Goal: Task Accomplishment & Management: Manage account settings

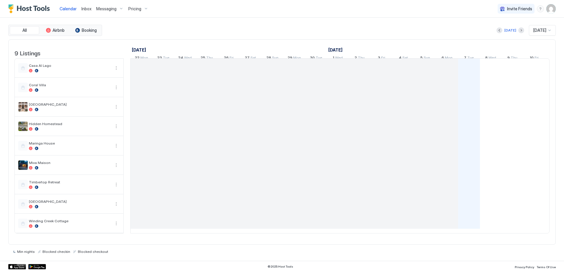
scroll to position [0, 327]
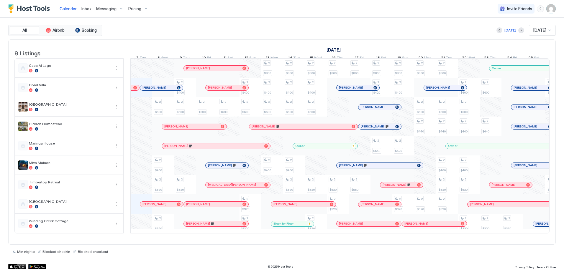
click at [85, 10] on span "Inbox" at bounding box center [86, 8] width 10 height 5
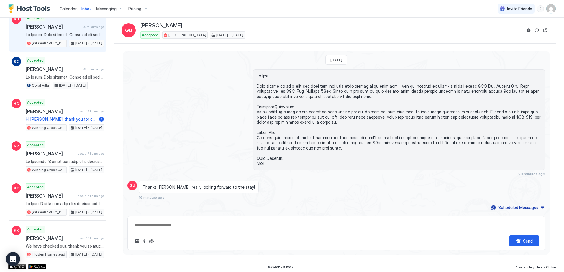
scroll to position [88, 0]
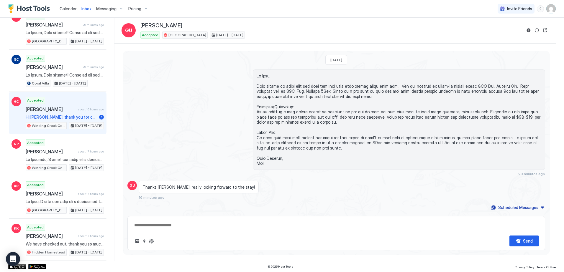
click at [71, 98] on div "Accepted [PERSON_NAME] about 16 hours ago Hi [PERSON_NAME], thank you for confi…" at bounding box center [65, 113] width 78 height 32
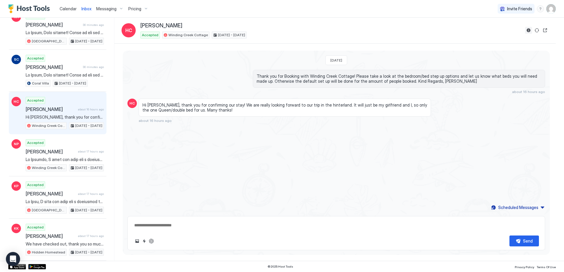
click at [530, 30] on button "Reservation information" at bounding box center [528, 30] width 7 height 7
type textarea "*"
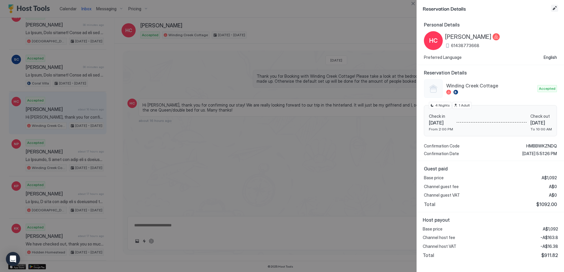
click at [555, 8] on button "Edit reservation" at bounding box center [554, 8] width 7 height 7
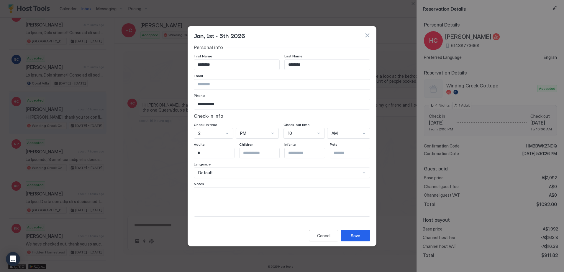
click at [212, 191] on textarea "Input Field" at bounding box center [282, 202] width 176 height 29
type textarea "**********"
click at [354, 235] on div "Save" at bounding box center [354, 236] width 9 height 6
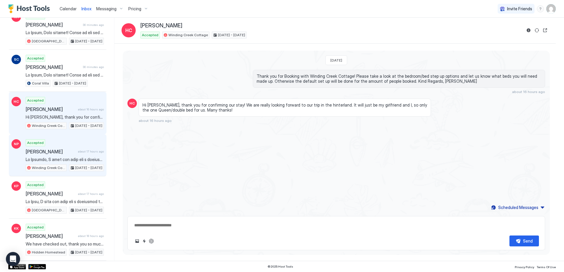
click at [61, 144] on div "Accepted [PERSON_NAME] about 17 hours ago [GEOGRAPHIC_DATA] [DATE] - [DATE]" at bounding box center [65, 155] width 78 height 32
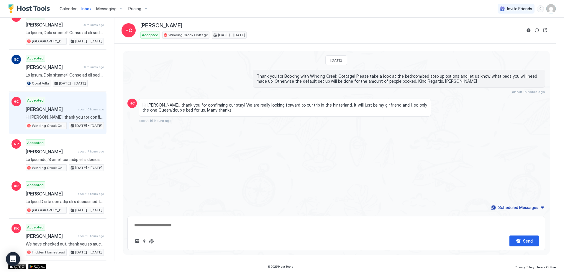
click at [527, 29] on button "Reservation information" at bounding box center [528, 30] width 7 height 7
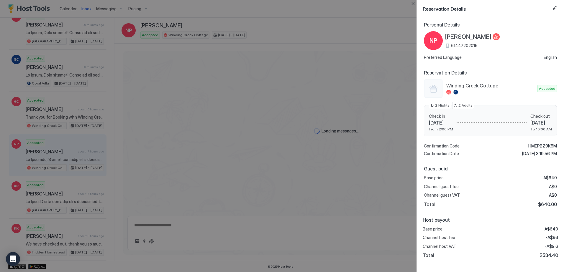
scroll to position [328, 0]
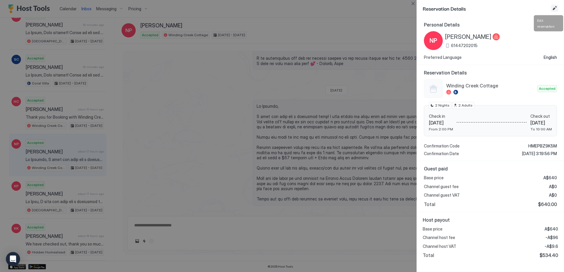
click at [552, 9] on button "Edit reservation" at bounding box center [554, 8] width 7 height 7
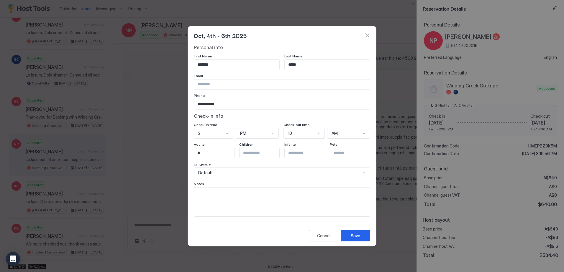
click at [366, 34] on button "button" at bounding box center [367, 35] width 6 height 6
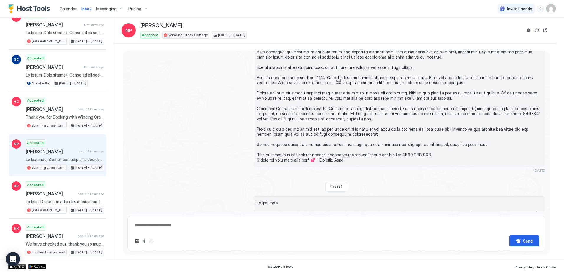
scroll to position [210, 0]
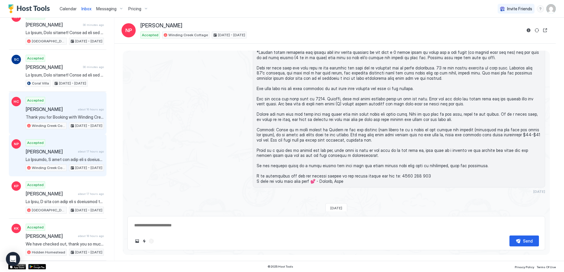
click at [54, 101] on div "Accepted [PERSON_NAME] about 16 hours ago Thank you for Booking with Winding Cr…" at bounding box center [65, 113] width 78 height 32
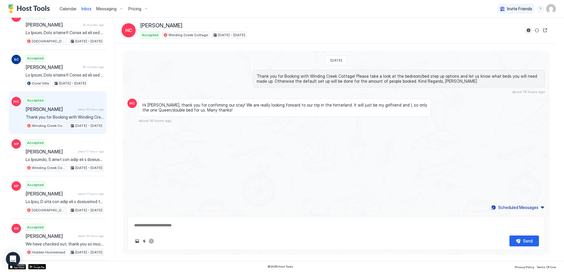
click at [528, 33] on button "Reservation information" at bounding box center [528, 30] width 7 height 7
type textarea "*"
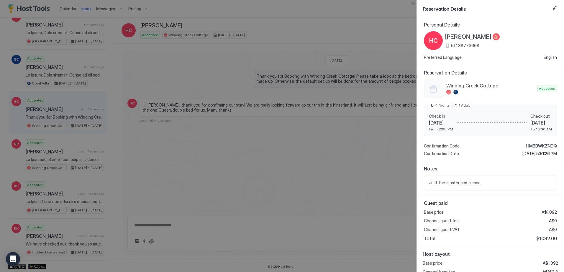
scroll to position [25, 0]
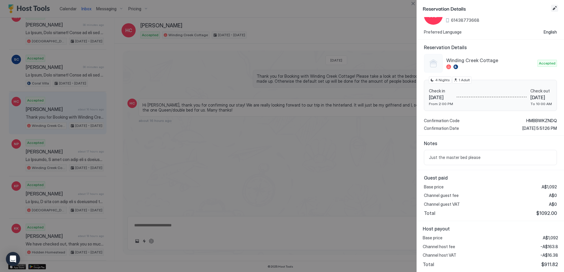
click at [556, 9] on button "Edit reservation" at bounding box center [554, 8] width 7 height 7
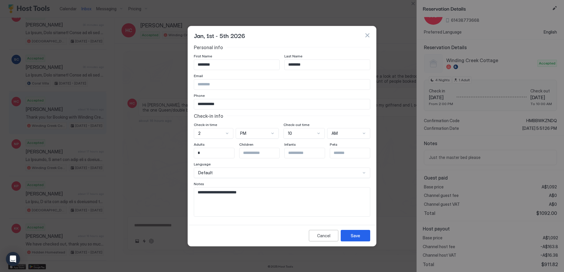
click at [261, 192] on textarea "**********" at bounding box center [282, 202] width 176 height 29
type textarea "**********"
click at [360, 236] on button "Save" at bounding box center [354, 235] width 29 height 11
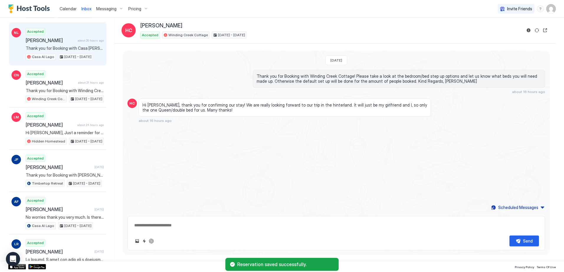
scroll to position [501, 0]
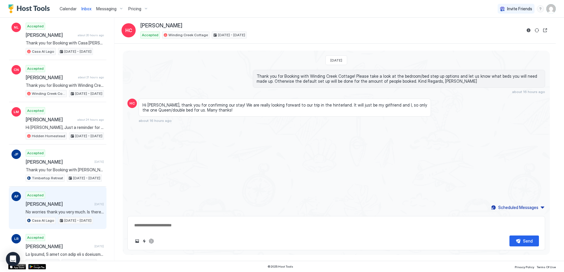
click at [57, 199] on div "Accepted [PERSON_NAME] [DATE] No worries thank you very much. Is there any chan…" at bounding box center [65, 208] width 78 height 32
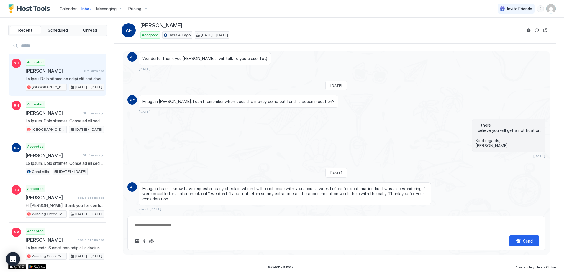
scroll to position [80, 0]
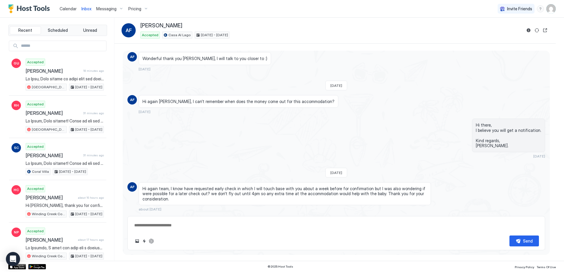
click at [65, 9] on span "Calendar" at bounding box center [68, 8] width 17 height 5
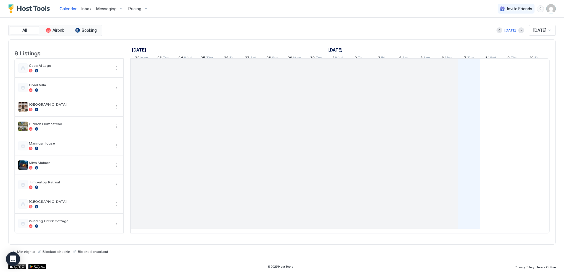
scroll to position [0, 327]
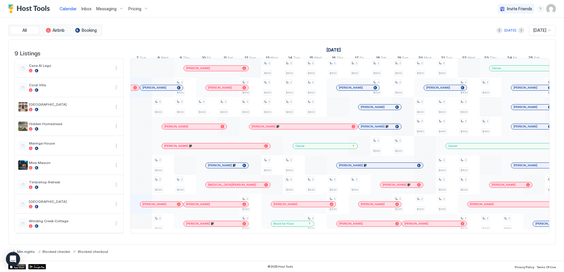
drag, startPoint x: 86, startPoint y: 8, endPoint x: 87, endPoint y: 12, distance: 4.5
click at [86, 8] on span "Inbox" at bounding box center [86, 8] width 10 height 5
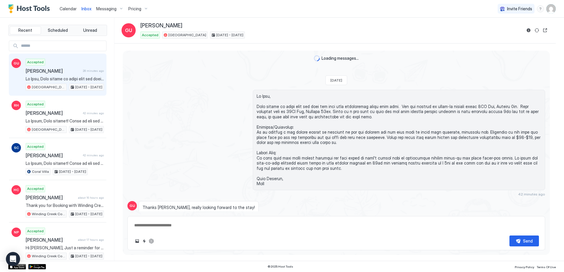
scroll to position [20, 0]
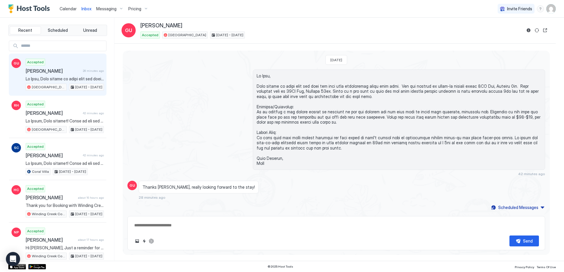
click at [69, 9] on span "Calendar" at bounding box center [68, 8] width 17 height 5
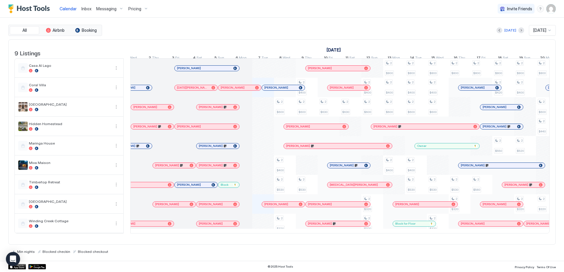
scroll to position [0, 171]
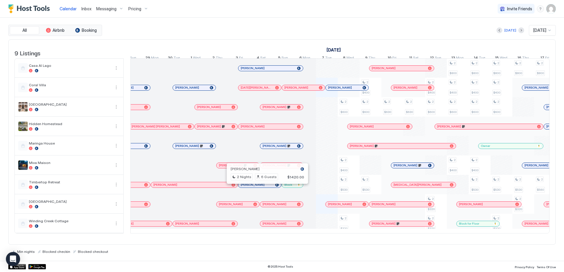
click at [265, 187] on div at bounding box center [265, 185] width 5 height 5
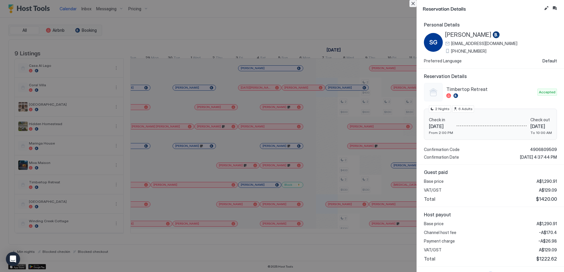
click at [411, 4] on button "Close" at bounding box center [412, 3] width 7 height 7
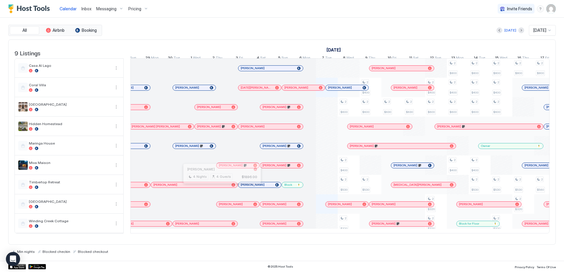
click at [220, 187] on div at bounding box center [219, 185] width 5 height 5
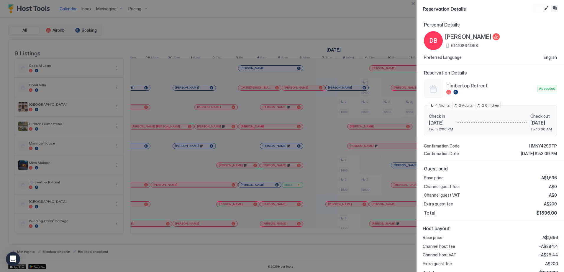
click at [555, 9] on button "Inbox" at bounding box center [554, 8] width 7 height 7
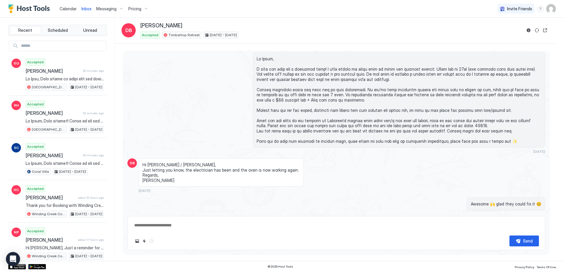
type textarea "*"
click at [65, 10] on span "Calendar" at bounding box center [68, 8] width 17 height 5
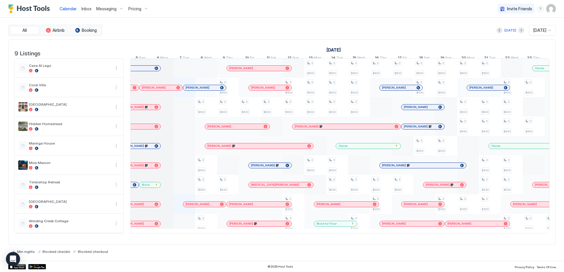
scroll to position [0, 285]
click at [134, 9] on span "Pricing" at bounding box center [134, 8] width 13 height 5
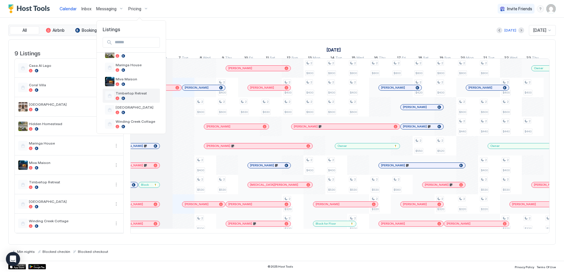
scroll to position [70, 0]
click at [138, 76] on span "Miva Maison" at bounding box center [137, 76] width 42 height 4
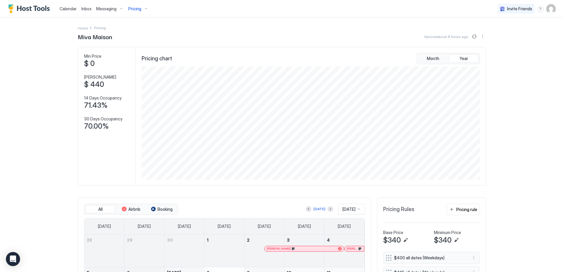
click at [139, 8] on span "Pricing" at bounding box center [134, 8] width 13 height 5
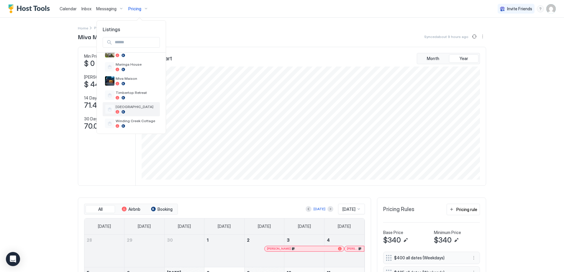
scroll to position [70, 0]
click at [140, 122] on div at bounding box center [137, 124] width 42 height 4
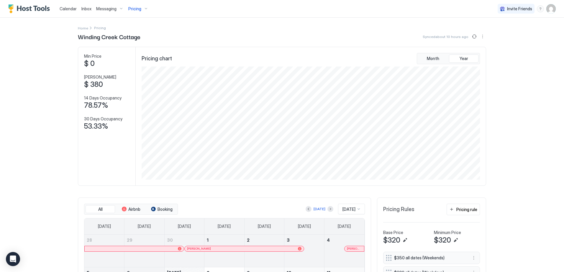
click at [69, 8] on span "Calendar" at bounding box center [68, 8] width 17 height 5
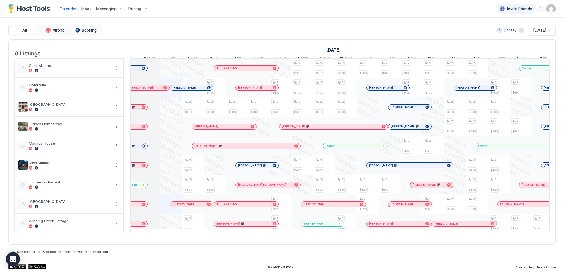
scroll to position [0, 289]
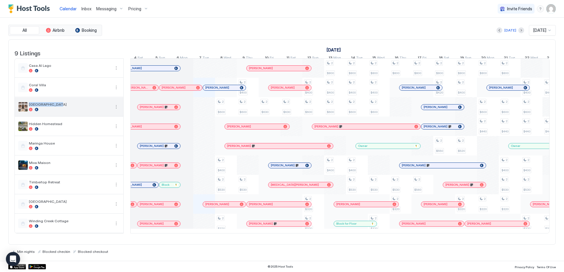
drag, startPoint x: 61, startPoint y: 109, endPoint x: 29, endPoint y: 108, distance: 32.7
click at [29, 108] on div "[GEOGRAPHIC_DATA]" at bounding box center [64, 106] width 92 height 9
drag, startPoint x: 29, startPoint y: 108, endPoint x: 63, endPoint y: 110, distance: 34.5
click at [63, 107] on span "[GEOGRAPHIC_DATA]" at bounding box center [69, 104] width 81 height 4
drag, startPoint x: 59, startPoint y: 108, endPoint x: 29, endPoint y: 111, distance: 29.6
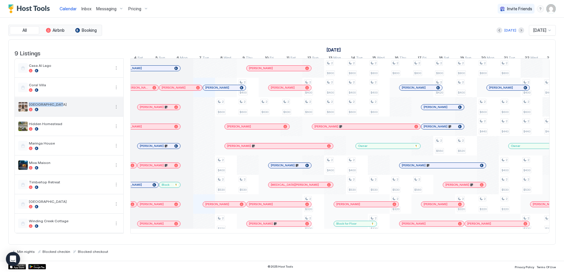
click at [29, 107] on span "[GEOGRAPHIC_DATA]" at bounding box center [69, 104] width 81 height 4
drag, startPoint x: 29, startPoint y: 111, endPoint x: 64, endPoint y: 113, distance: 34.9
click at [64, 111] on div at bounding box center [69, 110] width 81 height 4
click at [231, 233] on div "2 $600 2 $400 2 $530 2 $320 2 $400 2 $600 2 $530 2 $630 2 $630 2 $400 2 $600 2 …" at bounding box center [509, 146] width 1287 height 175
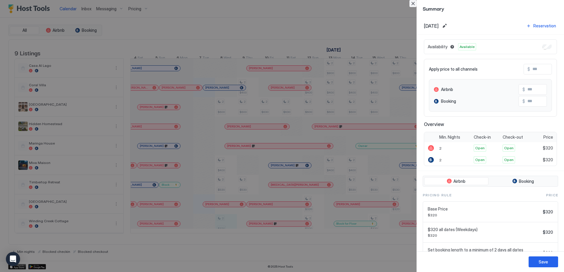
click at [413, 2] on button "Close" at bounding box center [412, 3] width 7 height 7
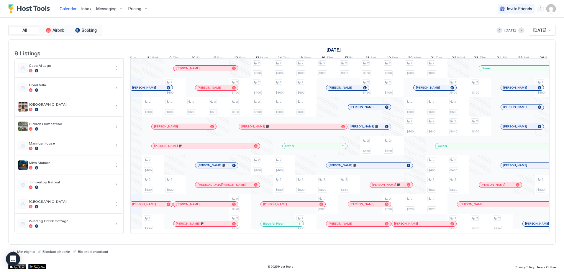
scroll to position [0, 353]
